Goal: Register for event/course

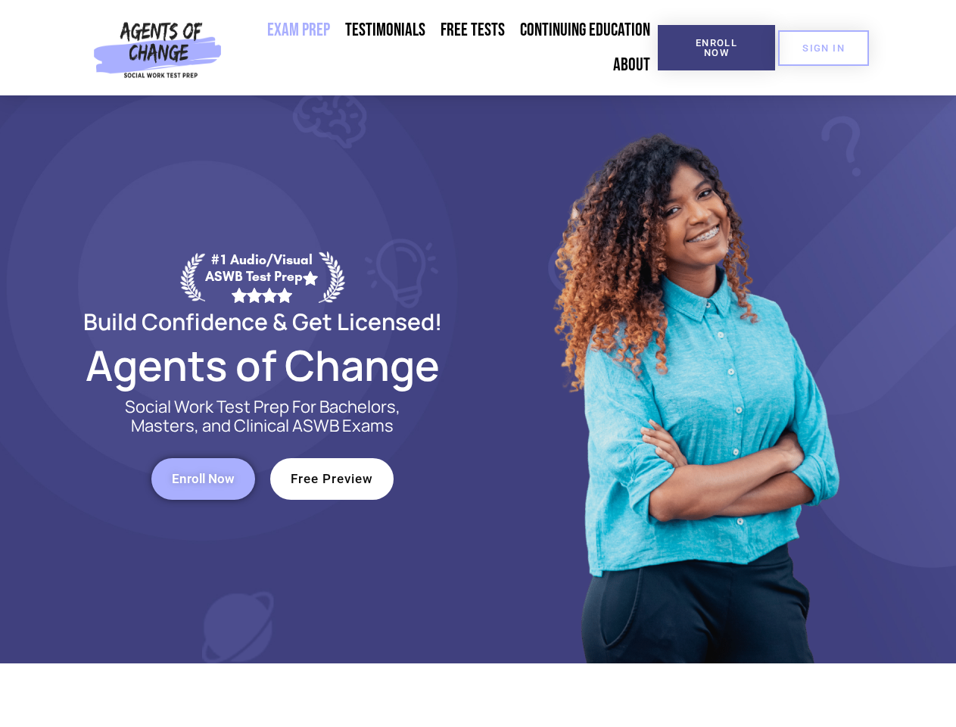
click at [478, 363] on div at bounding box center [693, 379] width 431 height 568
click at [716, 48] on span "Enroll Now" at bounding box center [716, 48] width 69 height 20
click at [824, 48] on span "SIGN IN" at bounding box center [823, 48] width 42 height 10
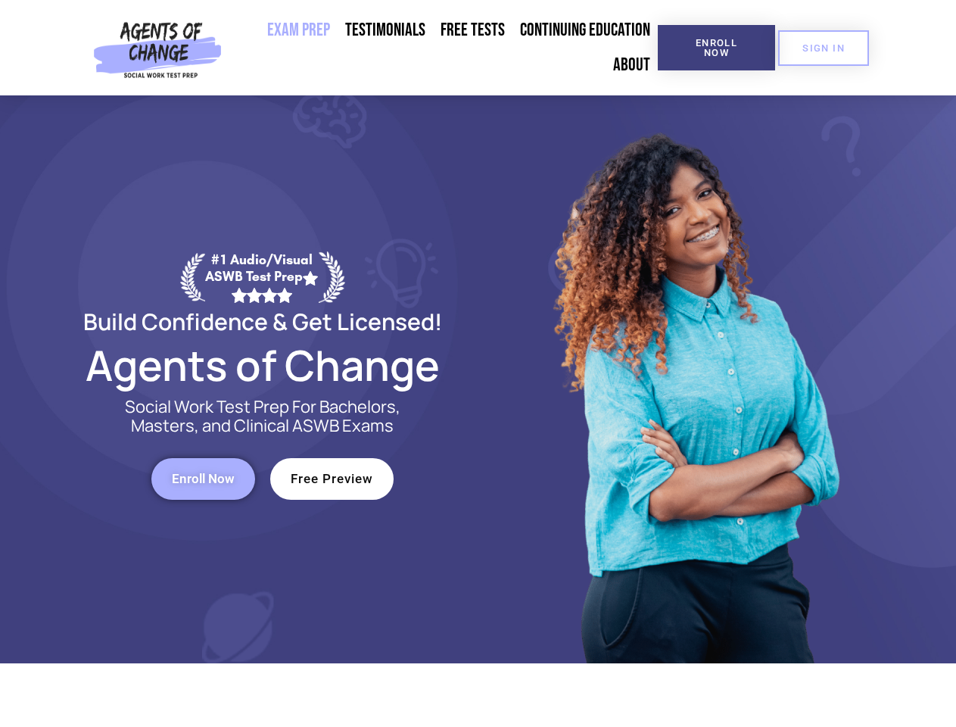
click at [203, 478] on span "Enroll Now" at bounding box center [203, 478] width 63 height 13
click at [332, 478] on span "Free Preview" at bounding box center [332, 478] width 83 height 13
